Goal: Find specific page/section: Find specific page/section

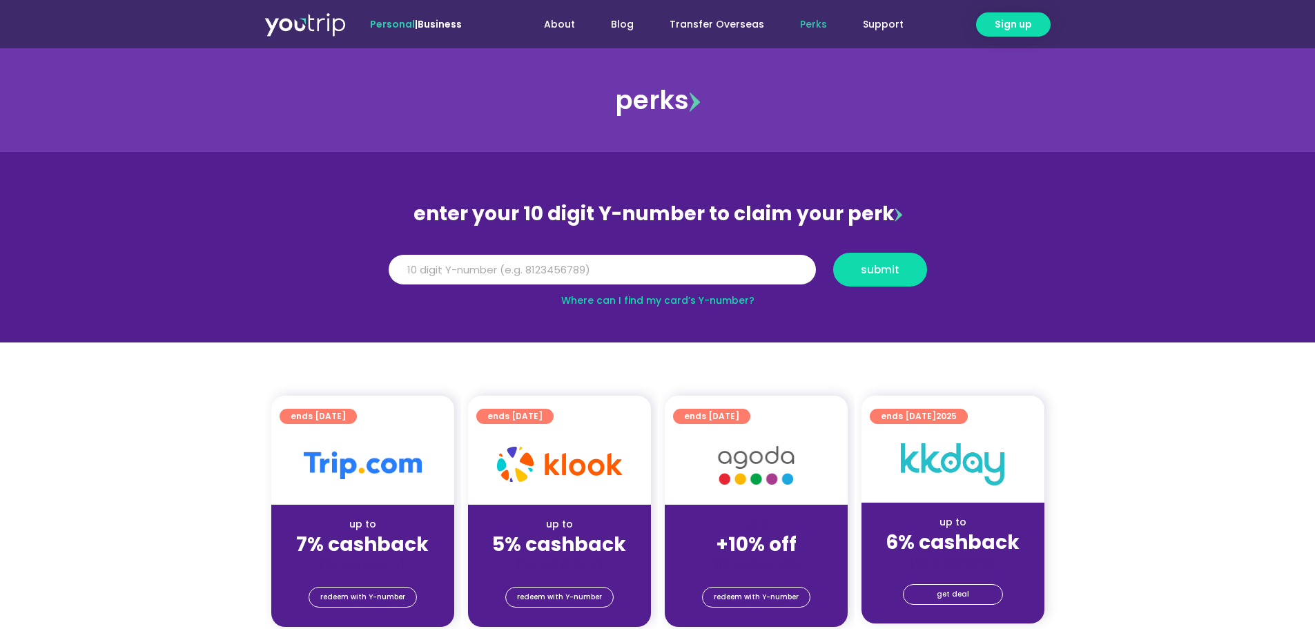
click at [858, 217] on div "enter your 10 digit Y-number to claim your perk" at bounding box center [658, 214] width 552 height 36
copy div "perk"
click at [1116, 288] on section "enter your 10 digit Y-number to claim your perk Y Number submit Where can I fin…" at bounding box center [657, 247] width 1315 height 190
click at [899, 21] on link "Support" at bounding box center [883, 25] width 77 height 26
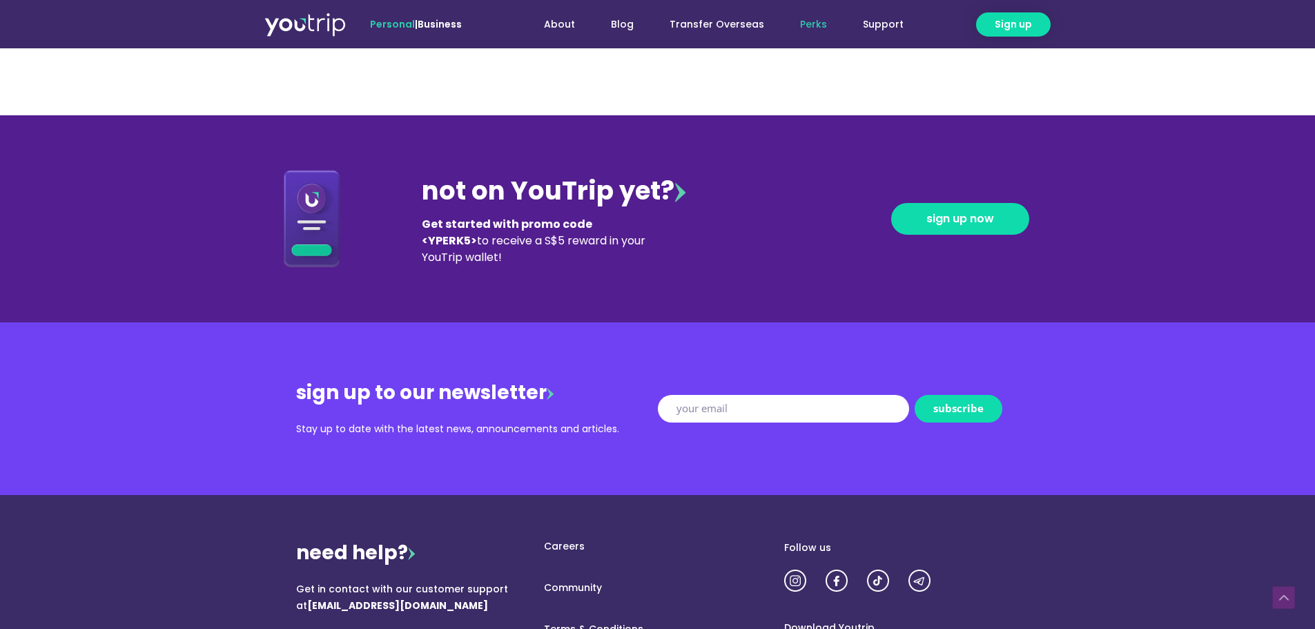
scroll to position [1676, 0]
